Goal: Find specific page/section: Find specific page/section

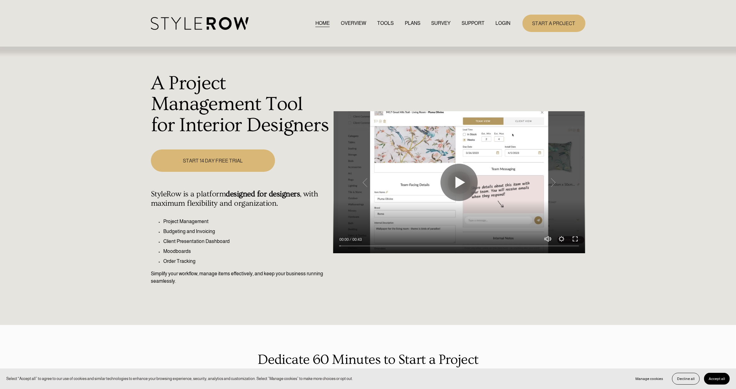
click at [501, 23] on link "LOGIN" at bounding box center [503, 23] width 15 height 8
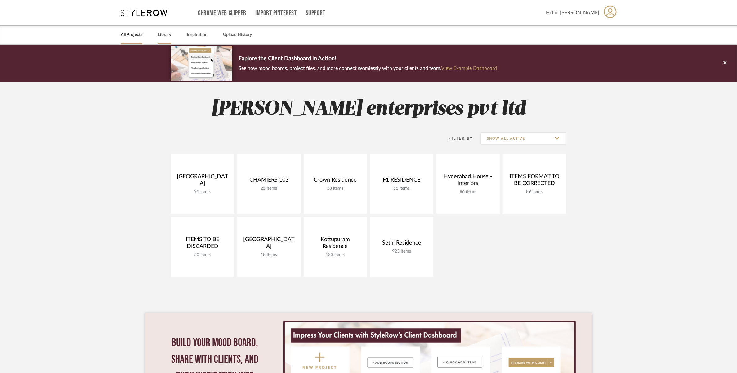
click at [166, 32] on link "Library" at bounding box center [164, 35] width 13 height 8
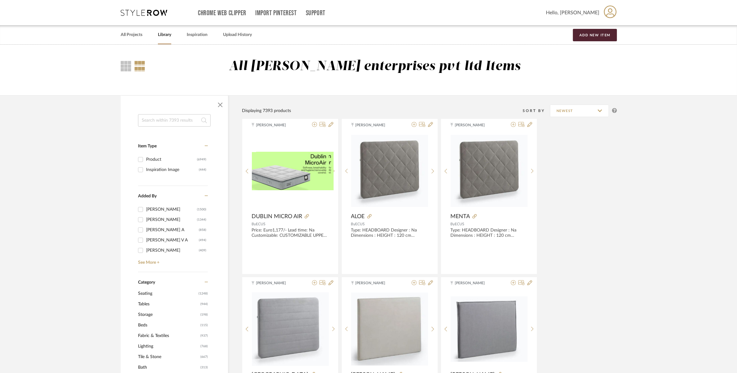
click at [161, 120] on input at bounding box center [174, 120] width 73 height 12
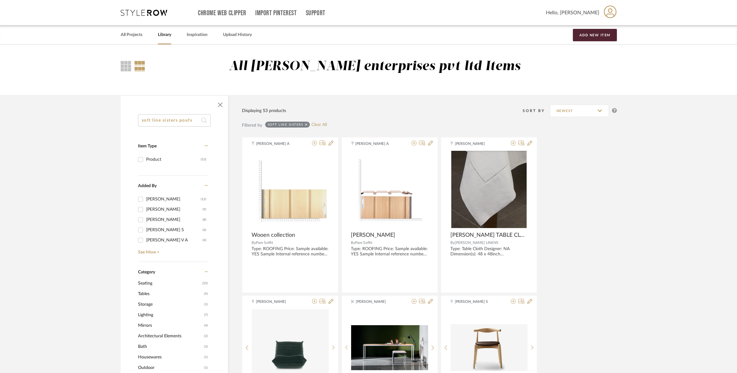
type input "soft line sisters poufs"
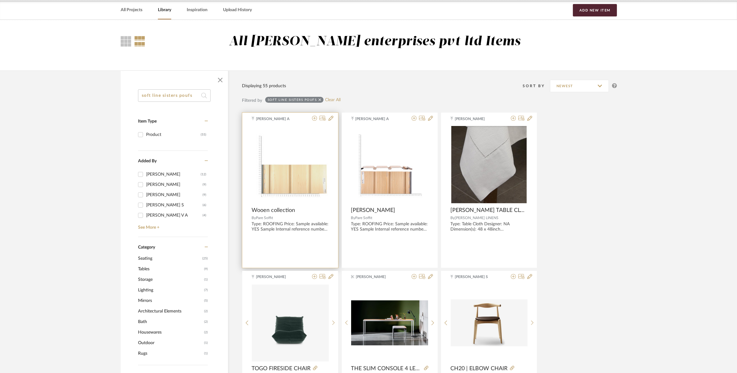
scroll to position [39, 0]
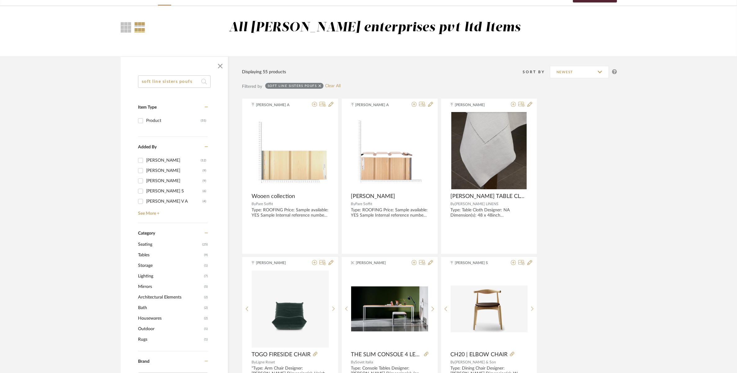
click at [145, 242] on span "Seating" at bounding box center [169, 244] width 63 height 11
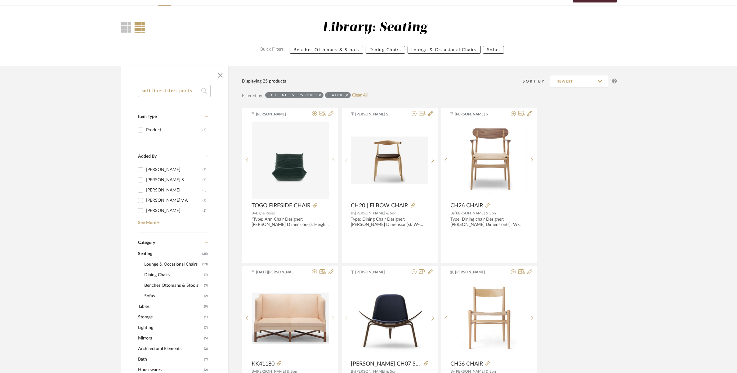
click at [175, 286] on span "Benches Ottomans & Stools" at bounding box center [173, 285] width 58 height 11
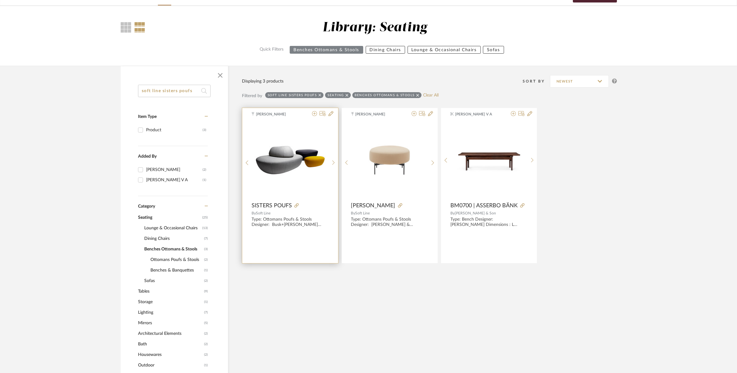
click at [0, 0] on img at bounding box center [0, 0] width 0 height 0
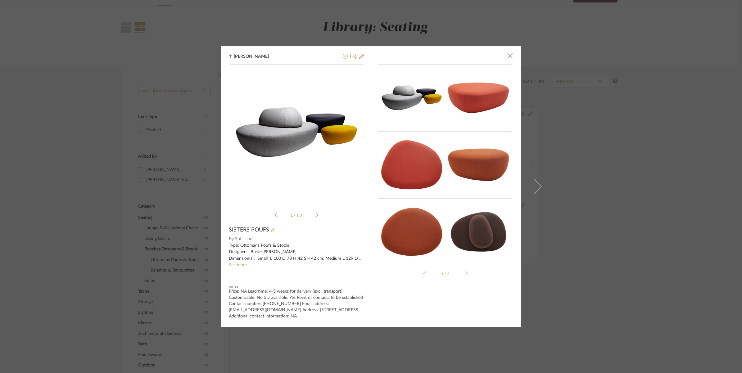
click at [271, 230] on icon at bounding box center [273, 230] width 4 height 4
